Goal: Information Seeking & Learning: Learn about a topic

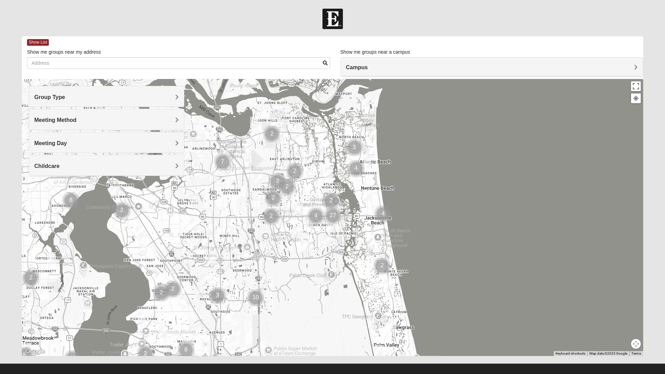
click at [368, 69] on span "Campus" at bounding box center [357, 67] width 22 height 6
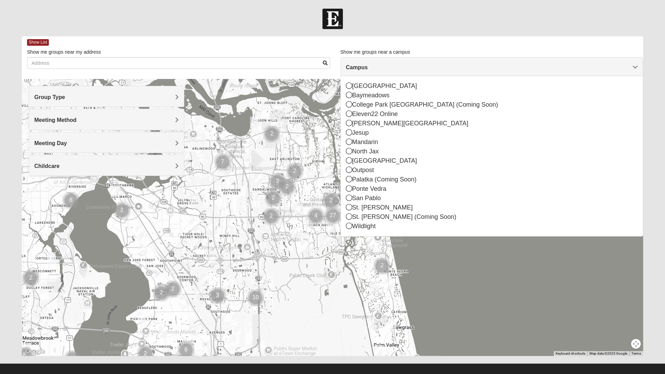
click at [348, 198] on icon at bounding box center [349, 198] width 6 height 6
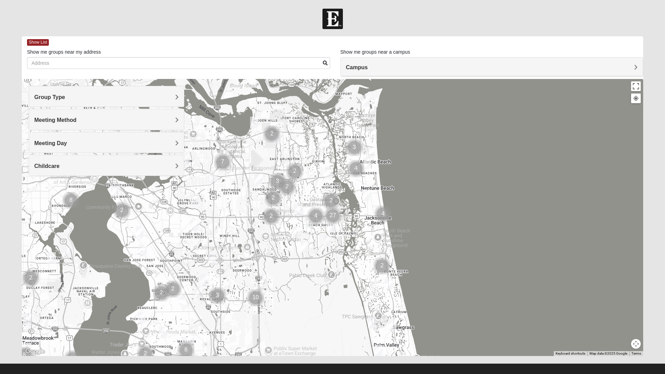
click at [88, 97] on h4 "Group Type" at bounding box center [106, 97] width 144 height 7
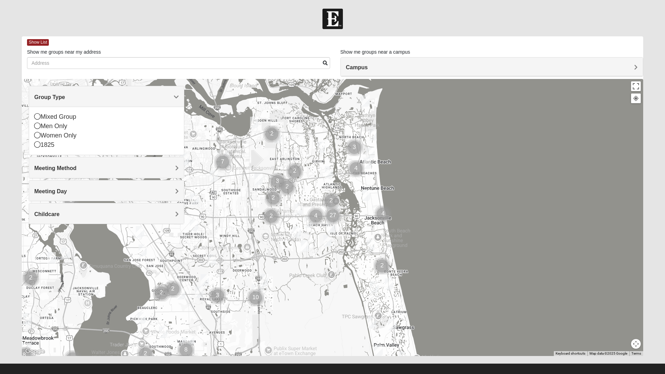
click at [32, 149] on div "Mixed Group Men Only Women Only 1825" at bounding box center [106, 131] width 155 height 48
click at [44, 143] on div "1825" at bounding box center [106, 144] width 144 height 9
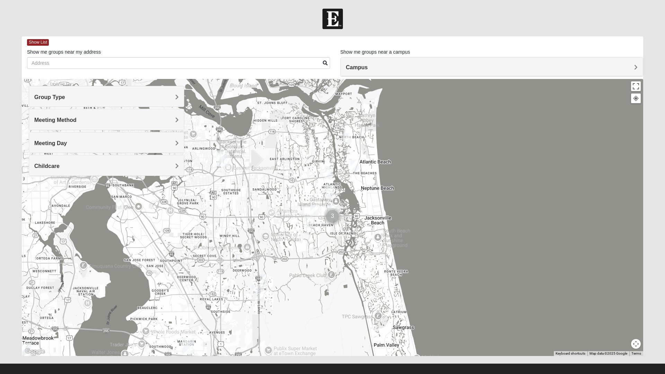
click at [115, 116] on div "Meeting Method" at bounding box center [106, 119] width 155 height 20
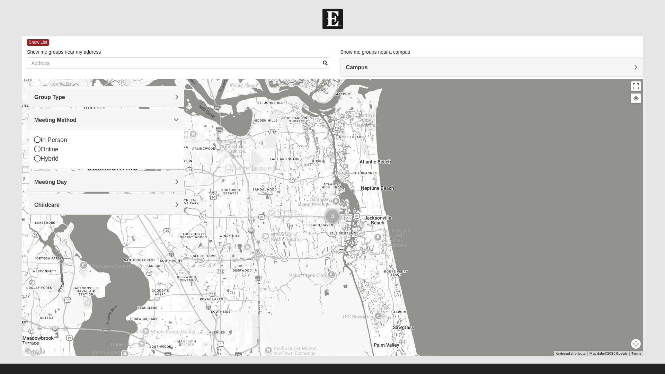
click at [44, 137] on div "In Person" at bounding box center [106, 139] width 144 height 9
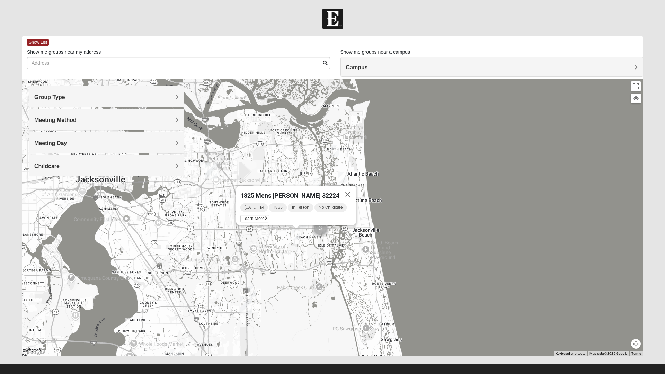
click at [258, 216] on span "Learn More" at bounding box center [254, 218] width 29 height 7
